Goal: Information Seeking & Learning: Learn about a topic

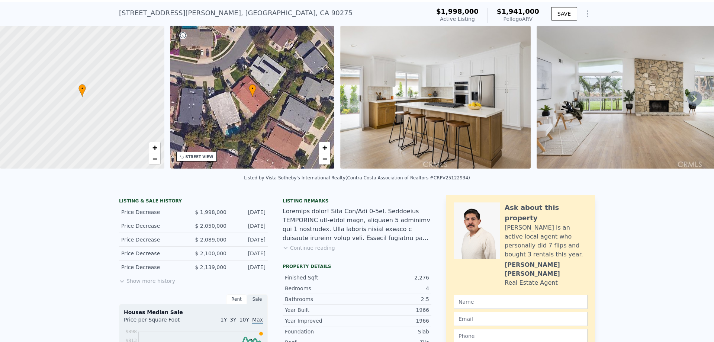
scroll to position [3, 0]
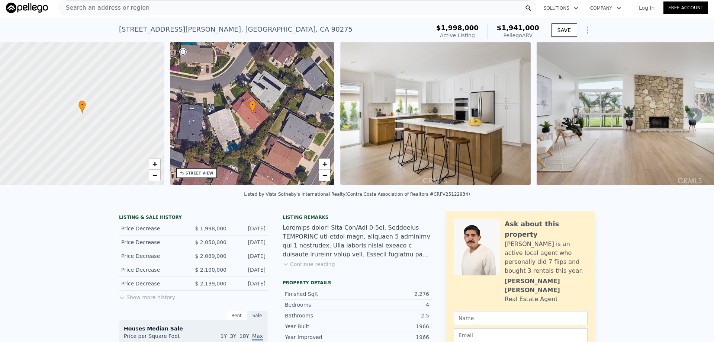
click at [160, 301] on button "Show more history" at bounding box center [147, 296] width 56 height 10
click at [688, 118] on icon at bounding box center [695, 115] width 15 height 15
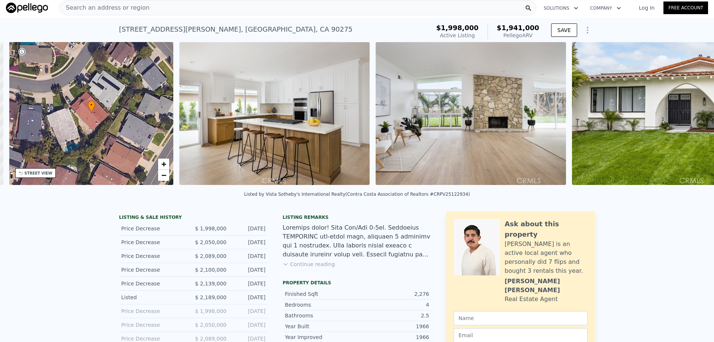
scroll to position [0, 173]
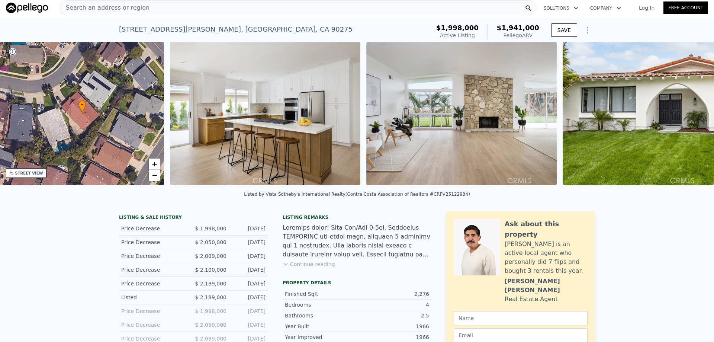
click at [686, 118] on img at bounding box center [658, 113] width 191 height 143
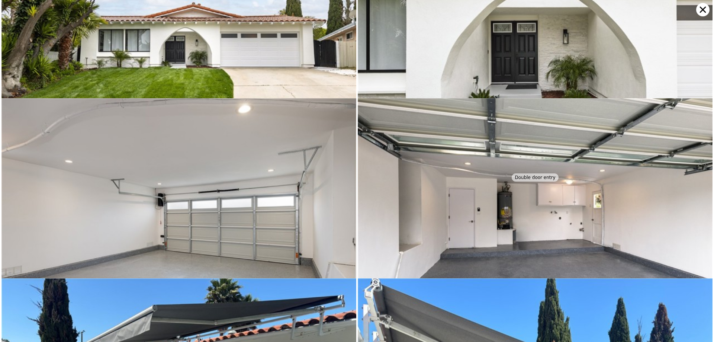
scroll to position [3344, 0]
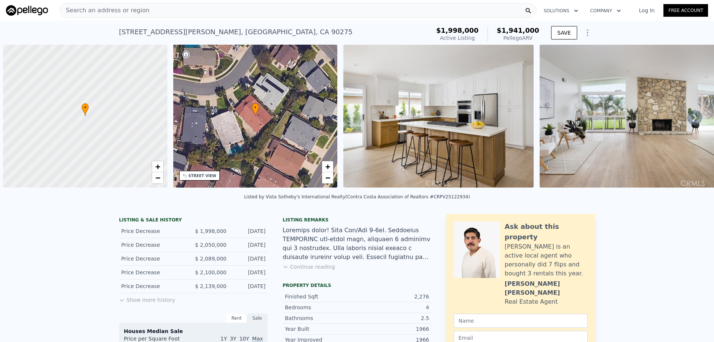
scroll to position [0, 3]
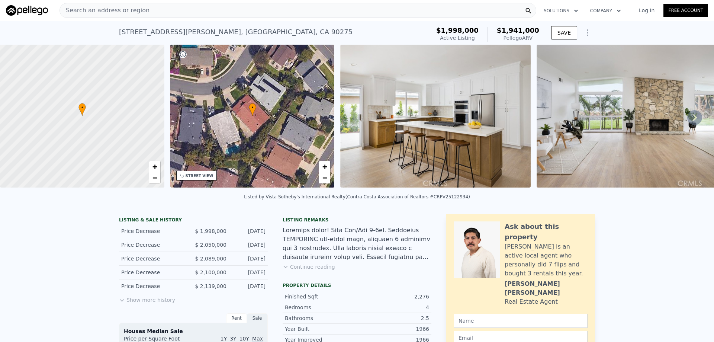
click at [588, 32] on icon "Show Options" at bounding box center [587, 32] width 9 height 9
